Goal: Find contact information: Find contact information

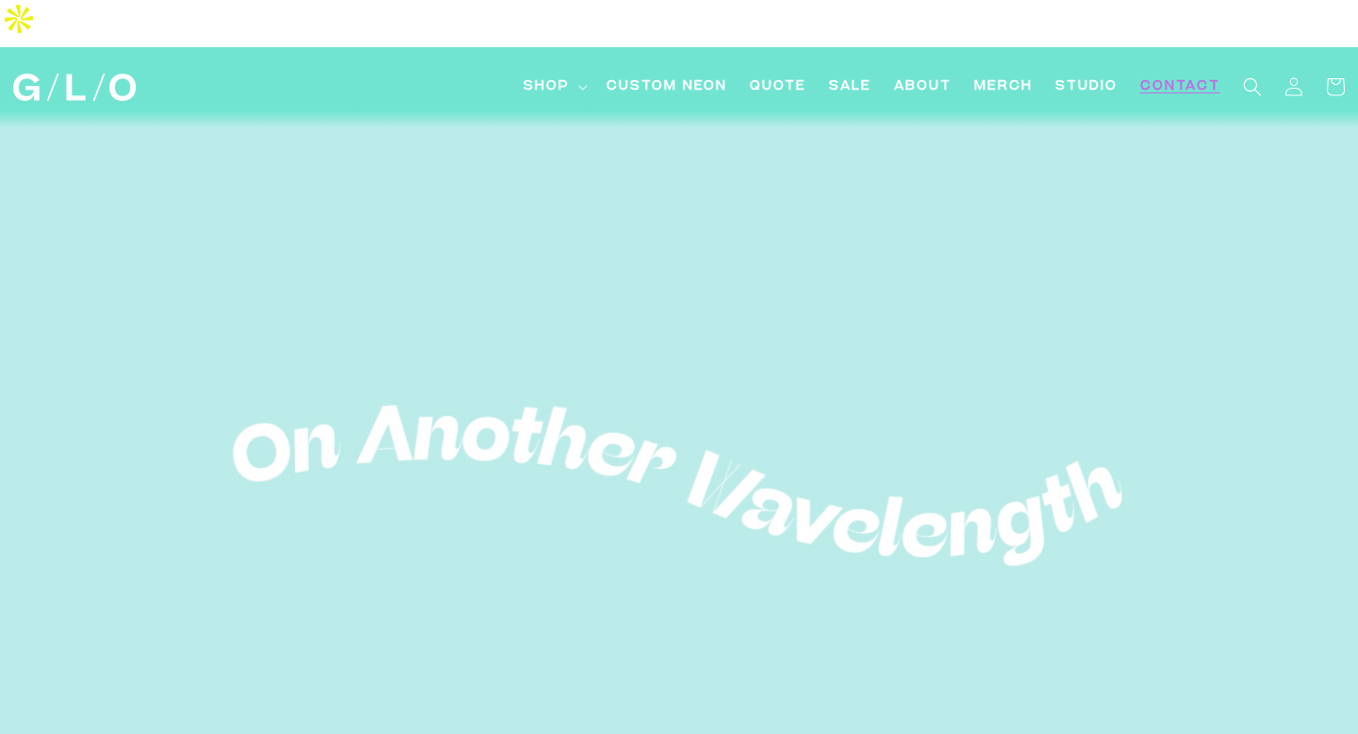
click at [1172, 77] on span "Contact" at bounding box center [1180, 87] width 80 height 20
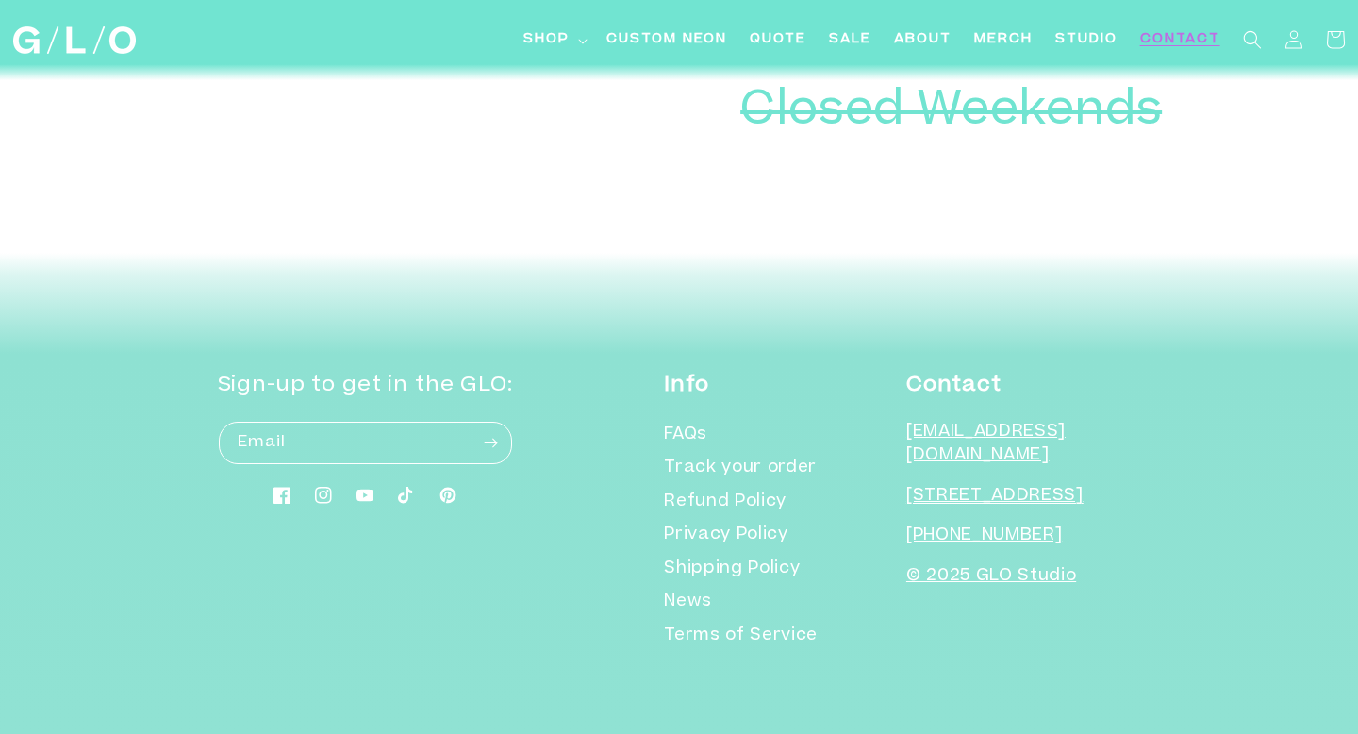
scroll to position [2431, 0]
click at [1106, 415] on div "Contact hello@glo-studio.com 45 Market St NYC 10002 +1 (917) 397-2271 © 2025 GL…" at bounding box center [1023, 512] width 235 height 282
drag, startPoint x: 1041, startPoint y: 467, endPoint x: 919, endPoint y: 432, distance: 126.5
click at [919, 432] on div "Info FAQs Track your order Refund Policy Privacy Policy Shipping Policy News Te…" at bounding box center [902, 512] width 476 height 282
copy p "[EMAIL_ADDRESS][DOMAIN_NAME]"
